Goal: Find specific page/section: Find specific page/section

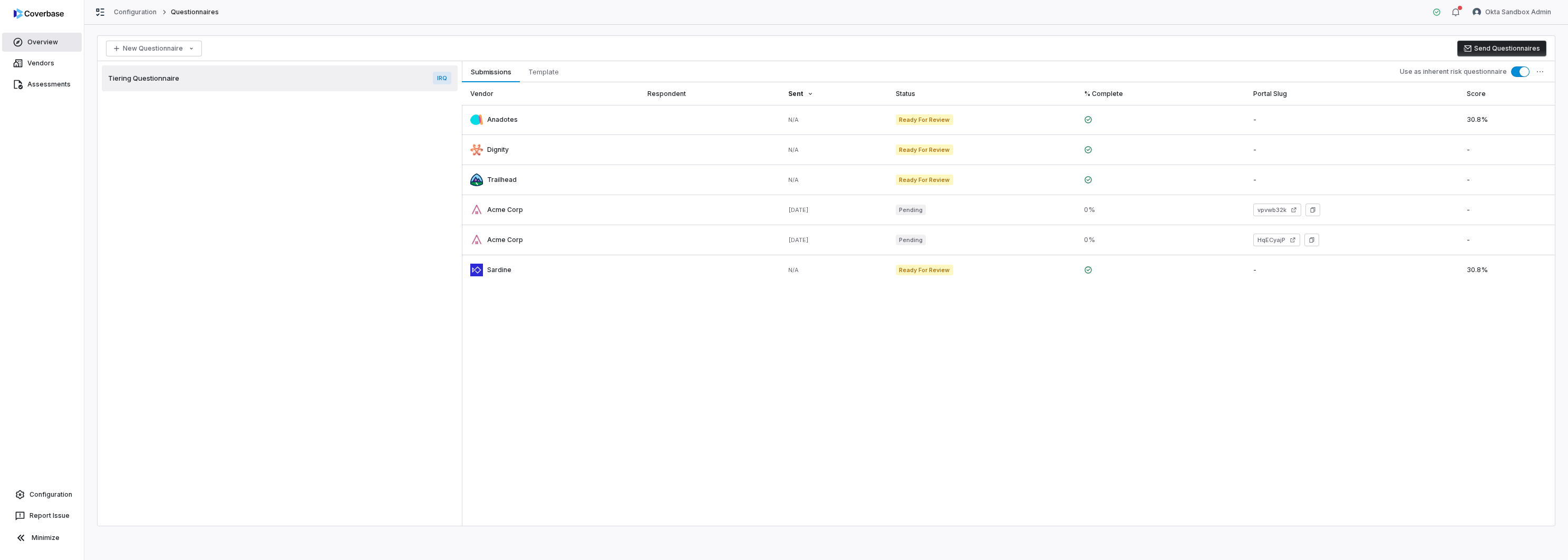
click at [40, 42] on link "Overview" at bounding box center [41, 42] width 79 height 19
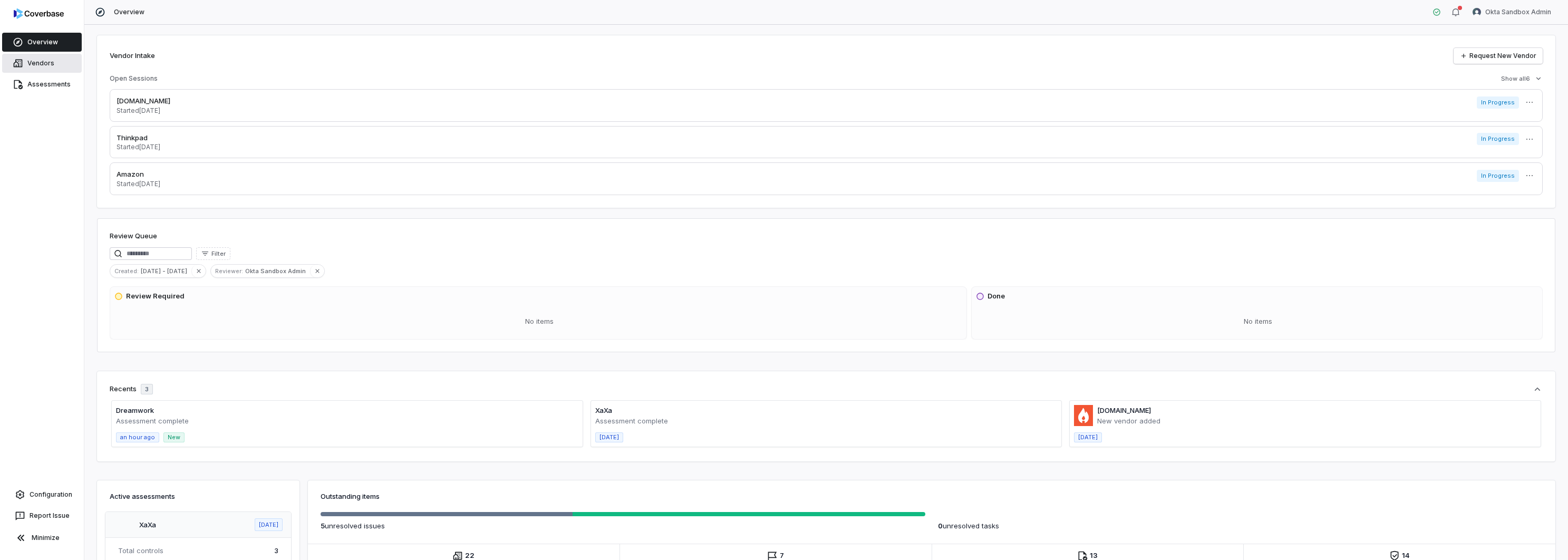
click at [39, 63] on link "Vendors" at bounding box center [41, 63] width 79 height 19
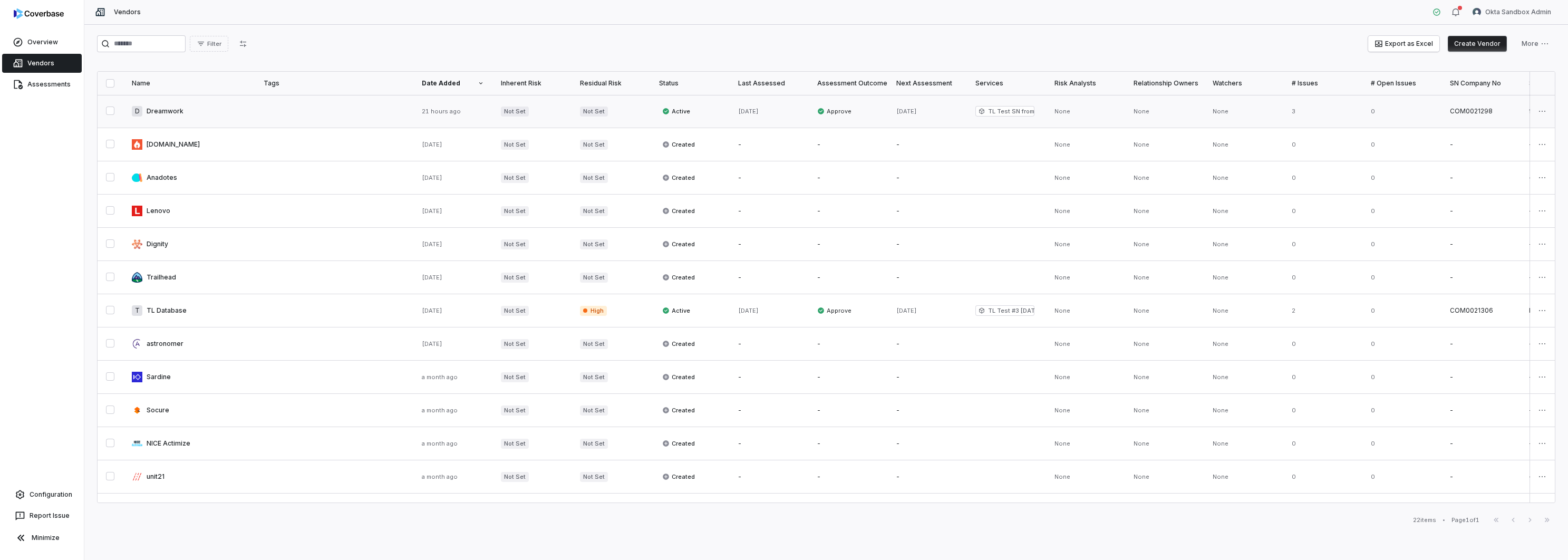
click at [168, 116] on link at bounding box center [189, 111] width 132 height 33
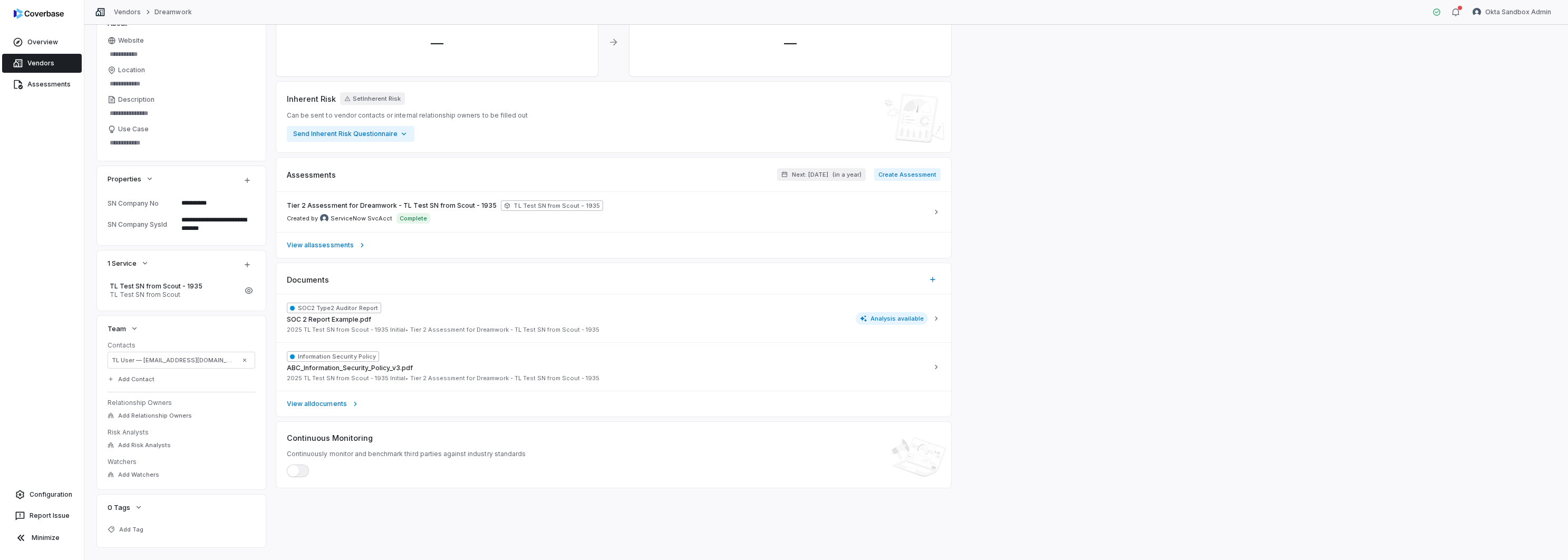
scroll to position [108, 0]
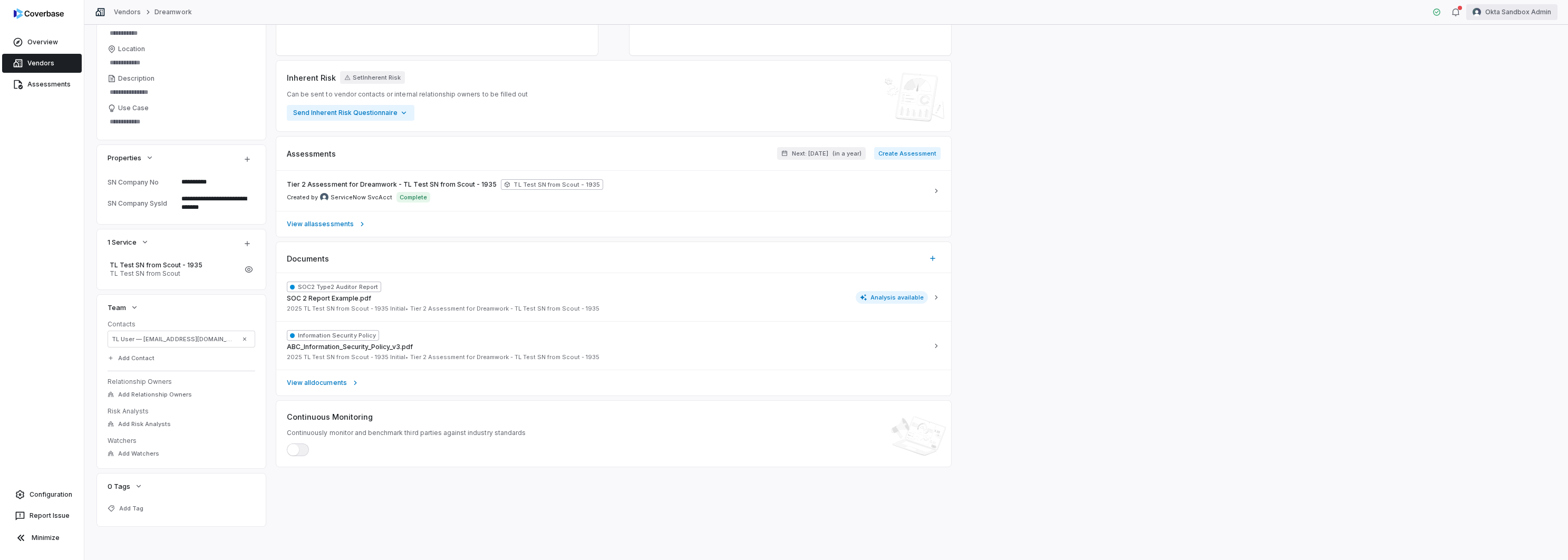
type textarea "*"
